Goal: Ask a question

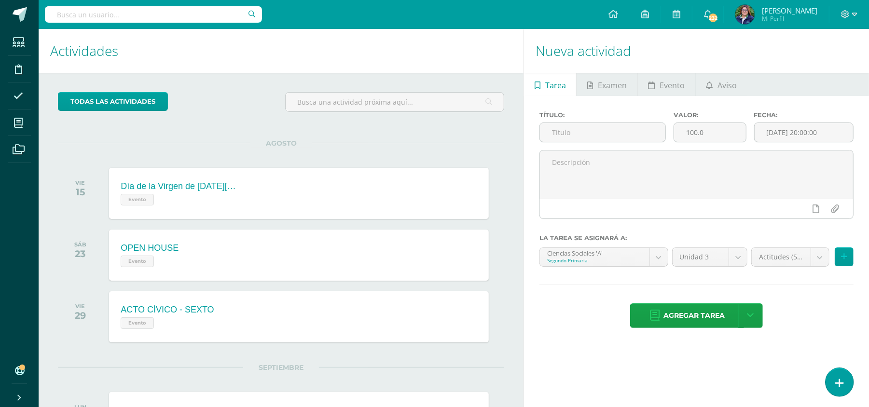
click at [837, 385] on icon at bounding box center [839, 383] width 9 height 11
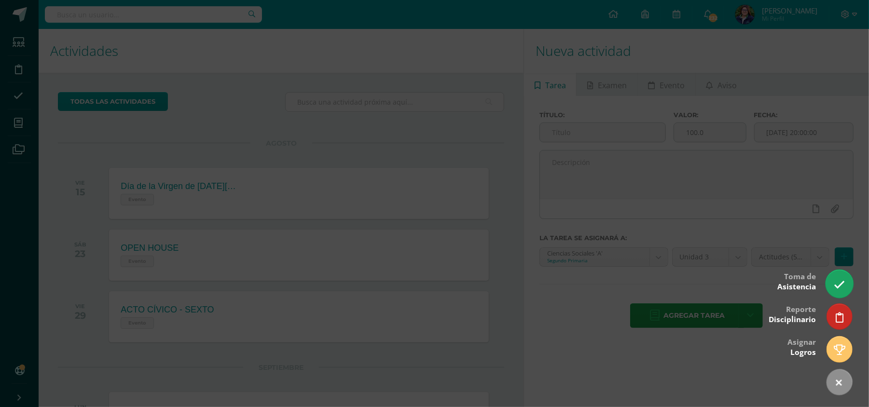
click at [836, 281] on icon at bounding box center [839, 284] width 11 height 11
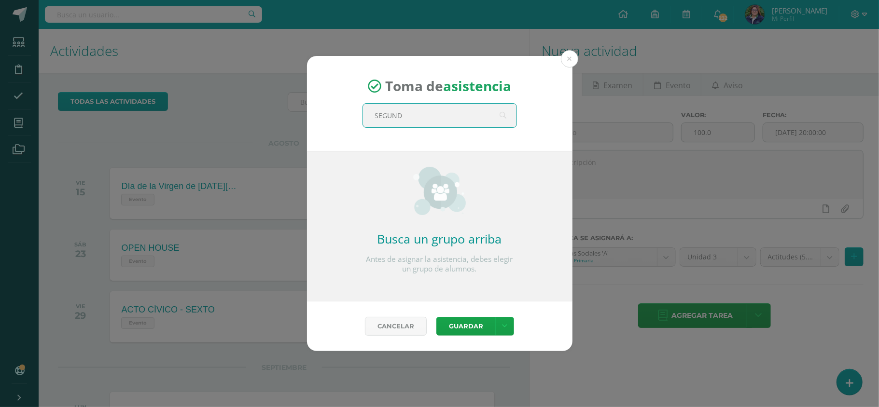
type input "SEGUNDO"
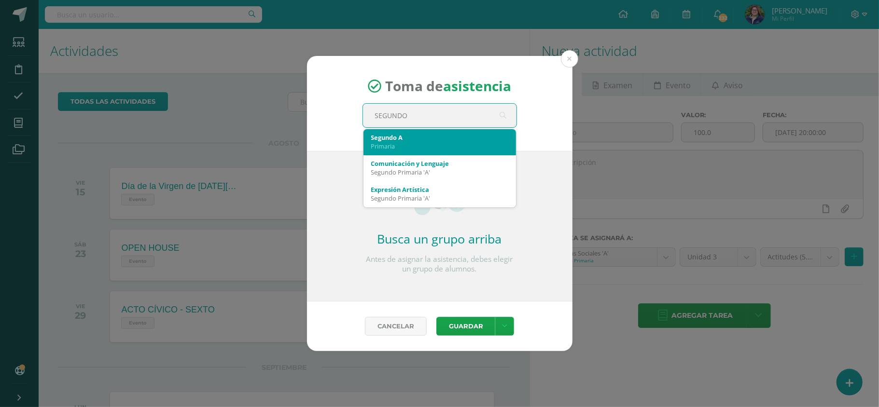
click at [430, 142] on div "Primaria" at bounding box center [439, 146] width 137 height 9
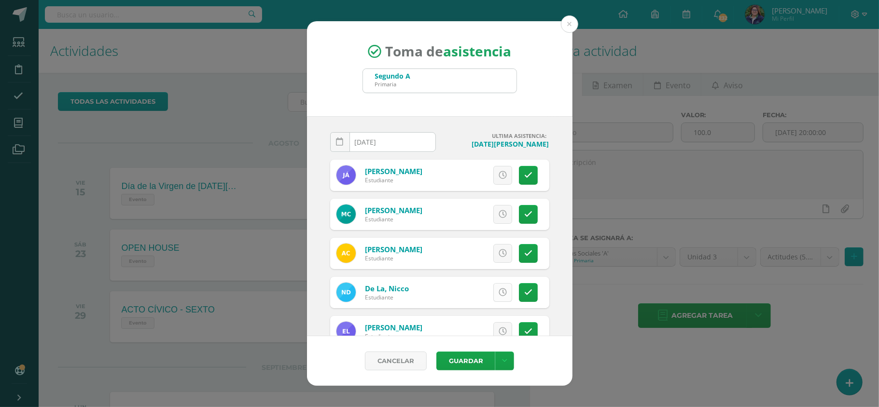
click at [497, 292] on link at bounding box center [502, 292] width 19 height 19
click at [498, 213] on icon at bounding box center [502, 214] width 8 height 8
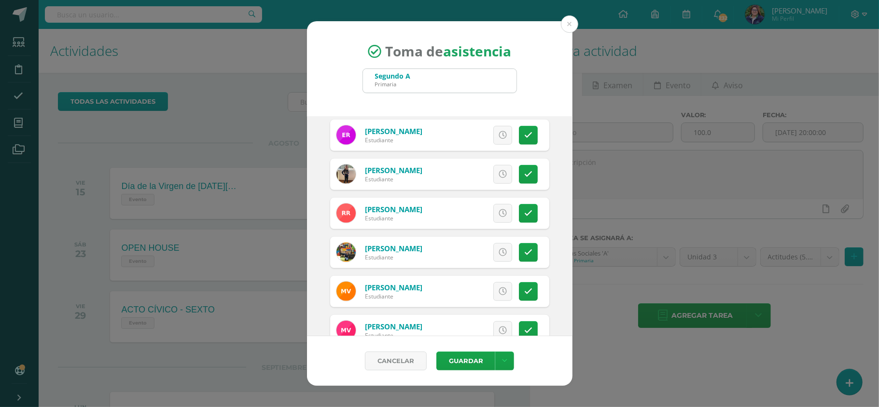
scroll to position [477, 0]
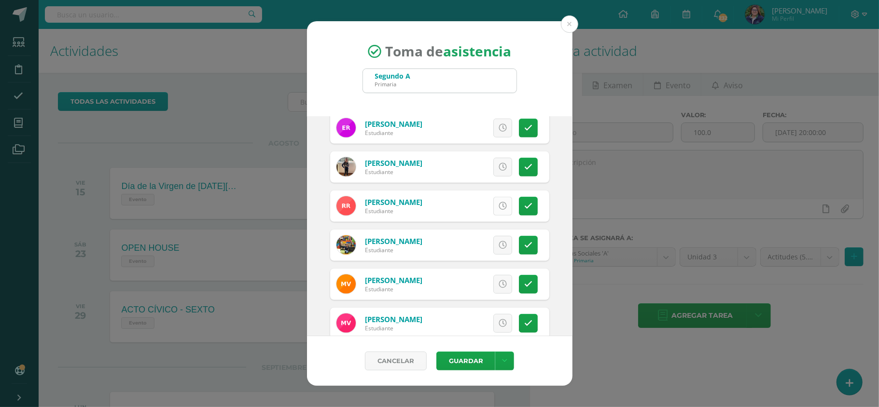
click at [498, 207] on icon at bounding box center [502, 206] width 8 height 8
click at [493, 249] on link at bounding box center [502, 245] width 19 height 19
click at [468, 361] on button "Guardar" at bounding box center [465, 361] width 59 height 19
